Goal: Task Accomplishment & Management: Complete application form

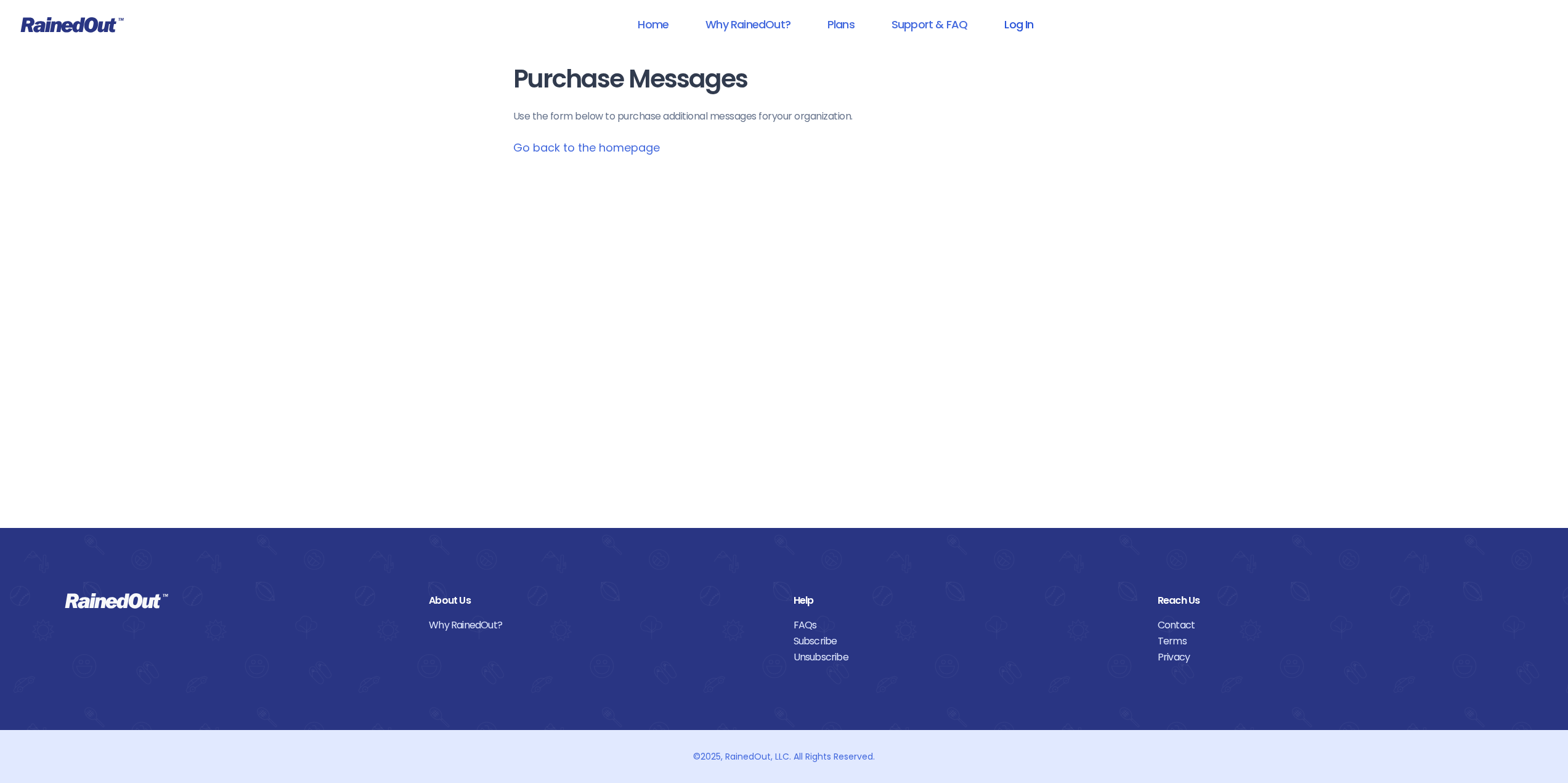
click at [1017, 25] on link "Log In" at bounding box center [1019, 24] width 61 height 27
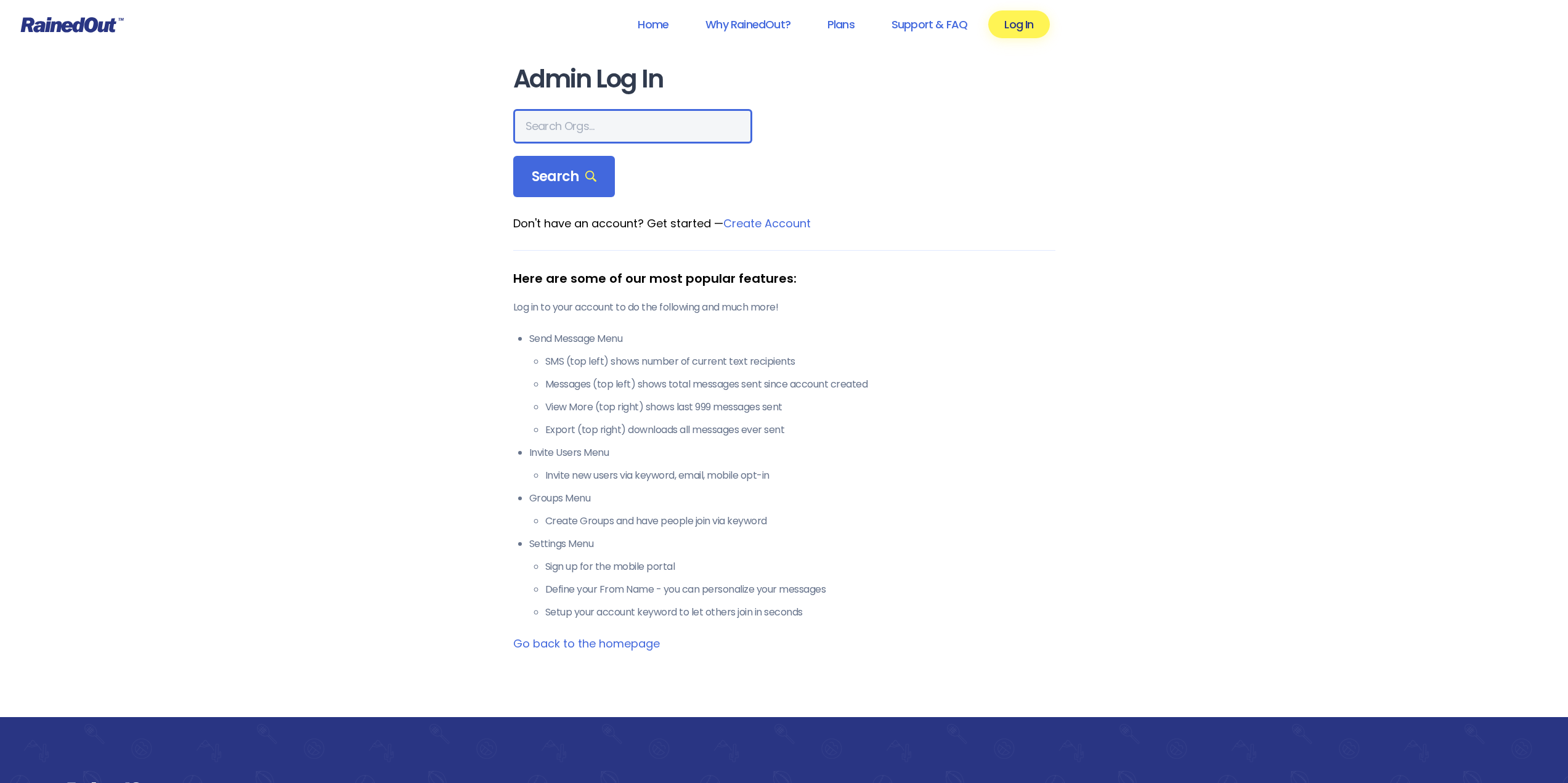
click at [602, 121] on input "text" at bounding box center [633, 126] width 239 height 34
type input "blitz mahoney"
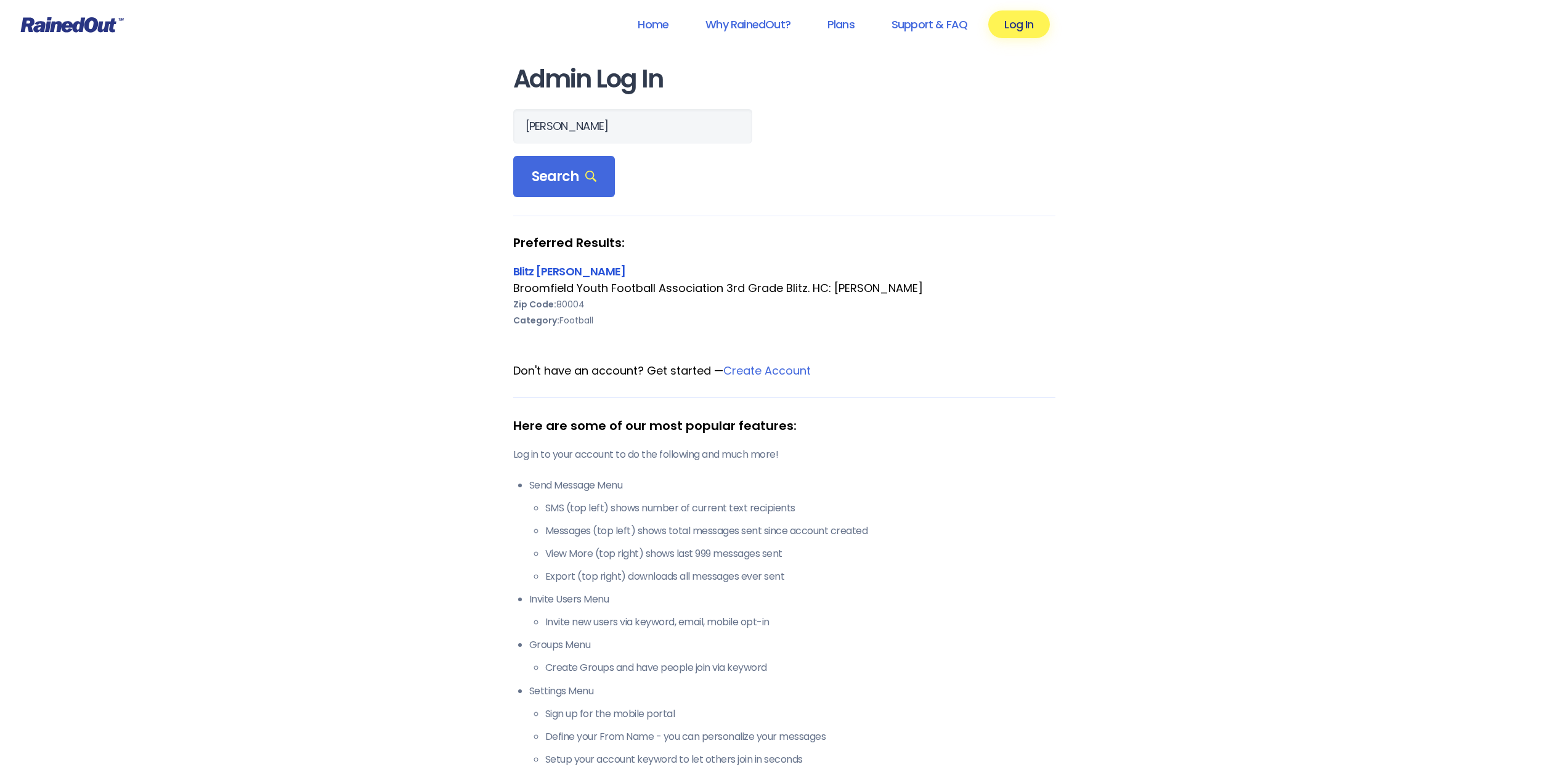
click at [547, 269] on link "Blitz [PERSON_NAME]" at bounding box center [570, 271] width 113 height 15
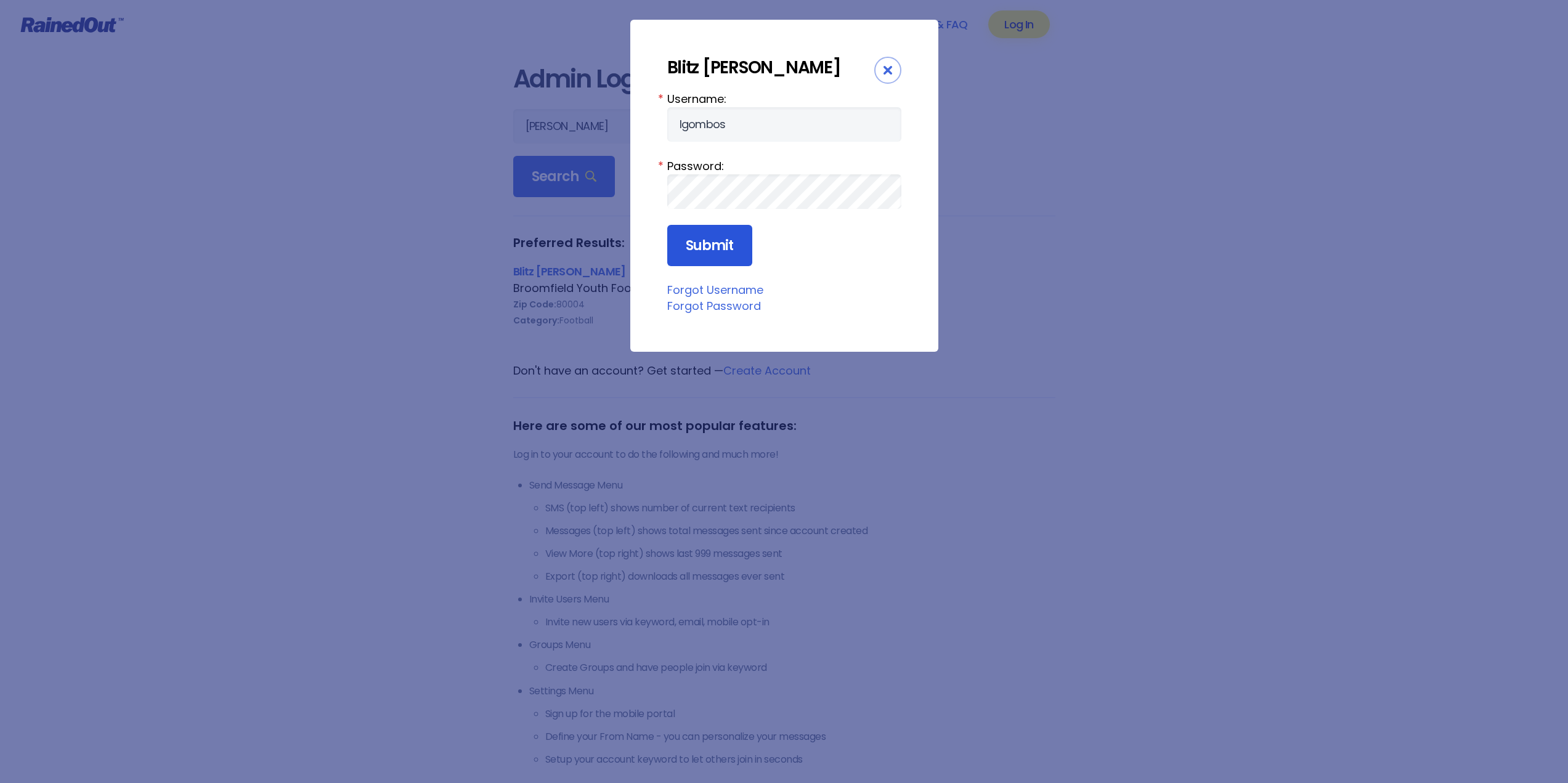
click at [692, 245] on input "Submit" at bounding box center [710, 246] width 85 height 42
